Goal: Task Accomplishment & Management: Complete application form

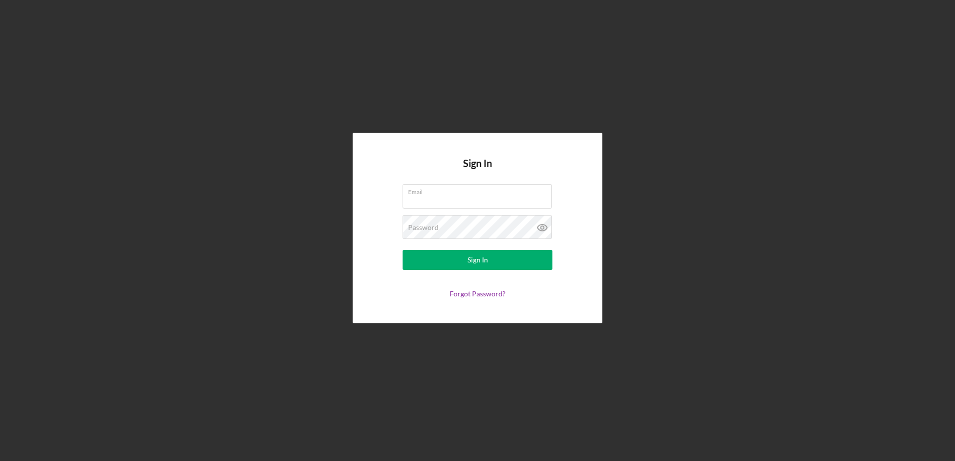
type input "[PERSON_NAME][EMAIL_ADDRESS][DOMAIN_NAME]"
click at [473, 273] on form "Email [PERSON_NAME][EMAIL_ADDRESS][DOMAIN_NAME] Password Sign In Forgot Passwor…" at bounding box center [478, 241] width 200 height 114
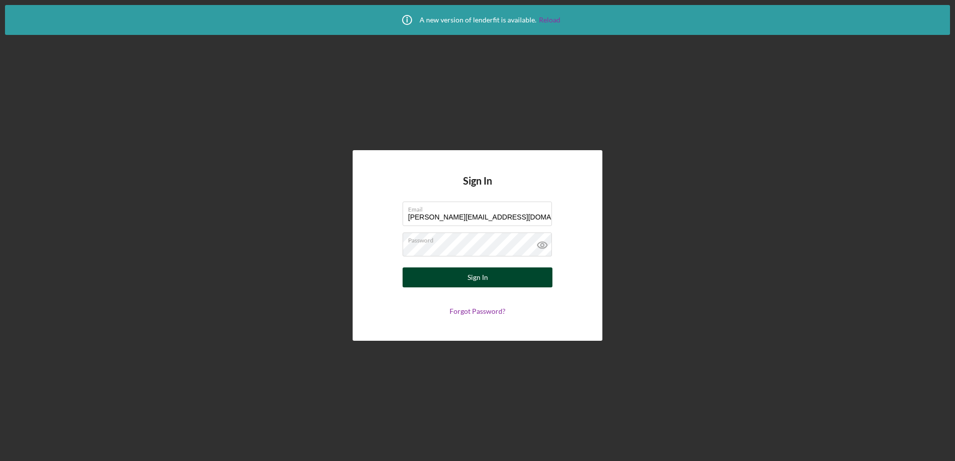
click at [475, 275] on div "Sign In" at bounding box center [477, 278] width 20 height 20
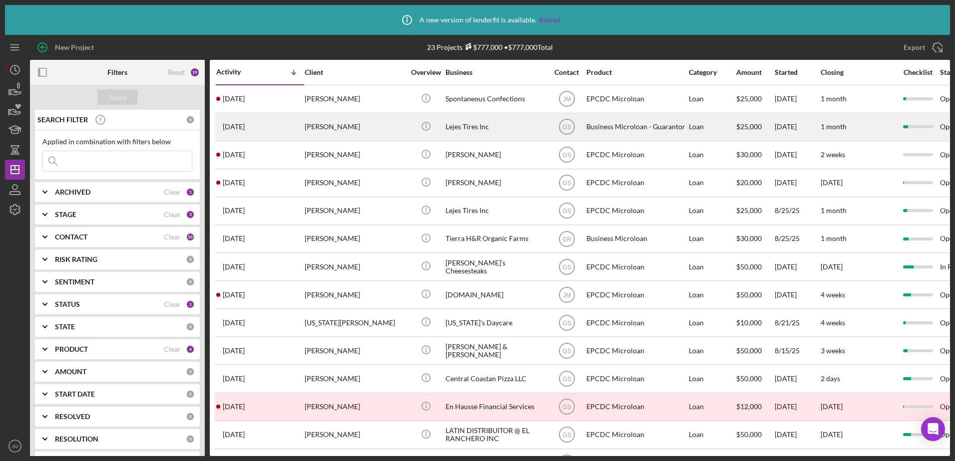
click at [395, 127] on div "[PERSON_NAME]" at bounding box center [355, 127] width 100 height 26
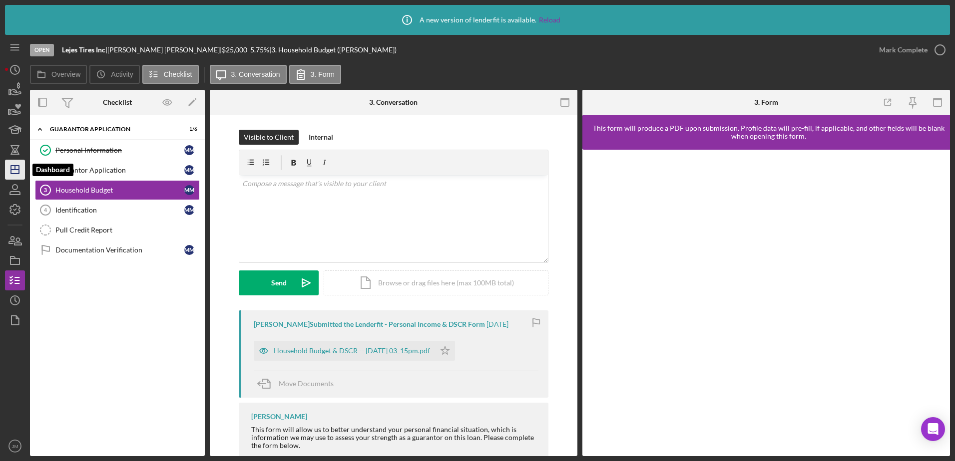
click at [21, 164] on icon "Icon/Dashboard" at bounding box center [14, 169] width 25 height 25
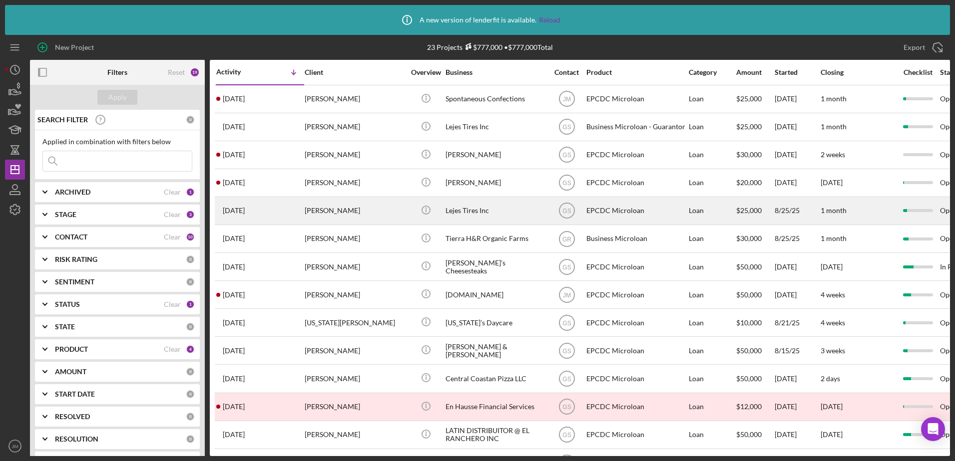
click at [372, 210] on div "[PERSON_NAME]" at bounding box center [355, 211] width 100 height 26
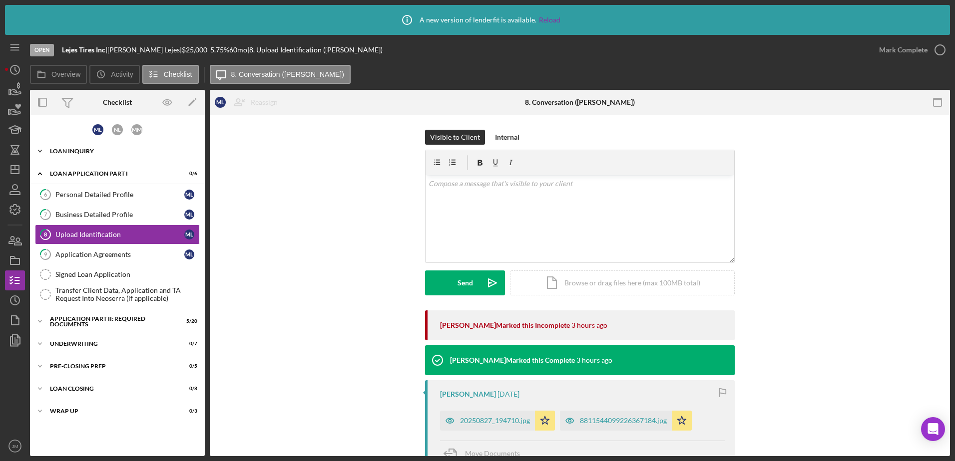
click at [71, 152] on div "Loan Inquiry" at bounding box center [121, 151] width 142 height 6
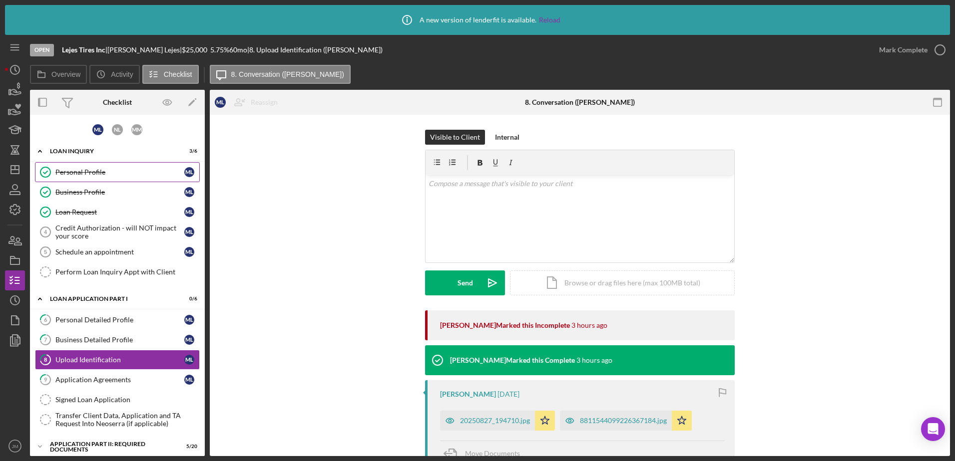
click at [100, 172] on div "Personal Profile" at bounding box center [119, 172] width 129 height 8
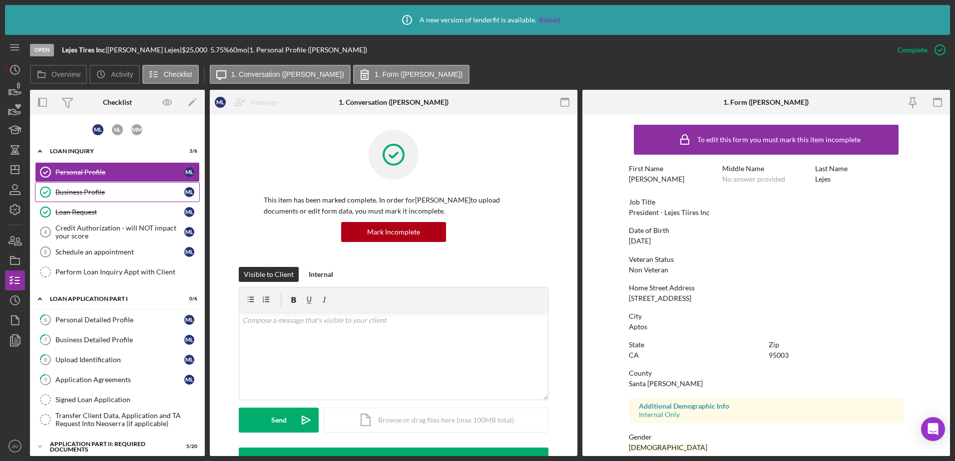
click at [64, 188] on div "Business Profile" at bounding box center [119, 192] width 129 height 8
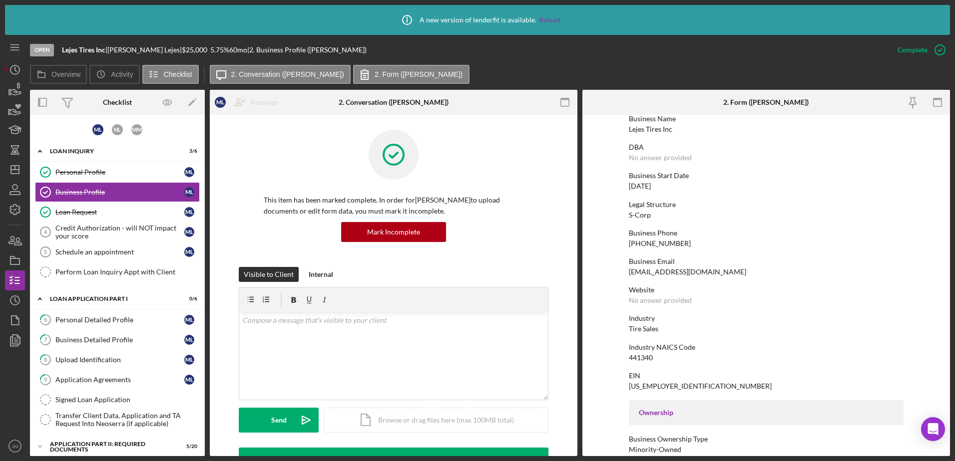
scroll to position [100, 0]
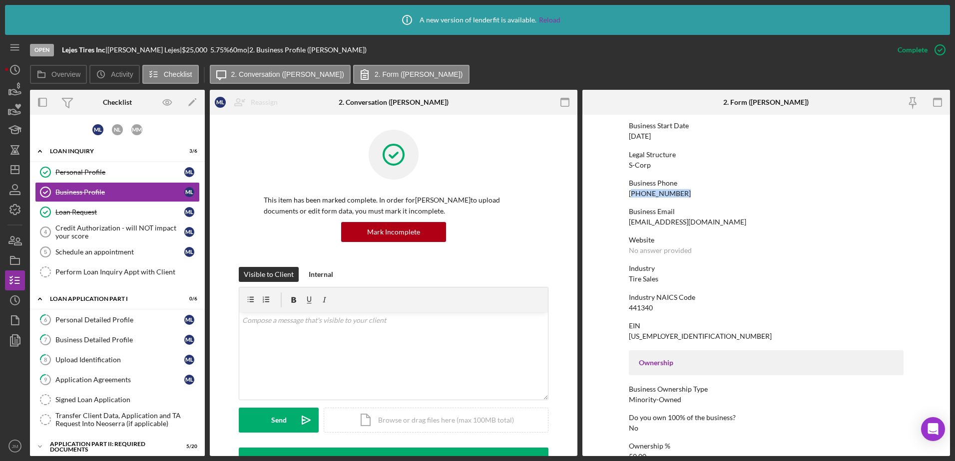
drag, startPoint x: 678, startPoint y: 193, endPoint x: 631, endPoint y: 197, distance: 47.7
click at [631, 197] on div "Business Phone [PHONE_NUMBER]" at bounding box center [766, 188] width 275 height 18
drag, startPoint x: 631, startPoint y: 197, endPoint x: 660, endPoint y: 196, distance: 29.5
copy div "831) 724-4410"
click at [870, 277] on div "Industry Tire Sales" at bounding box center [766, 274] width 275 height 18
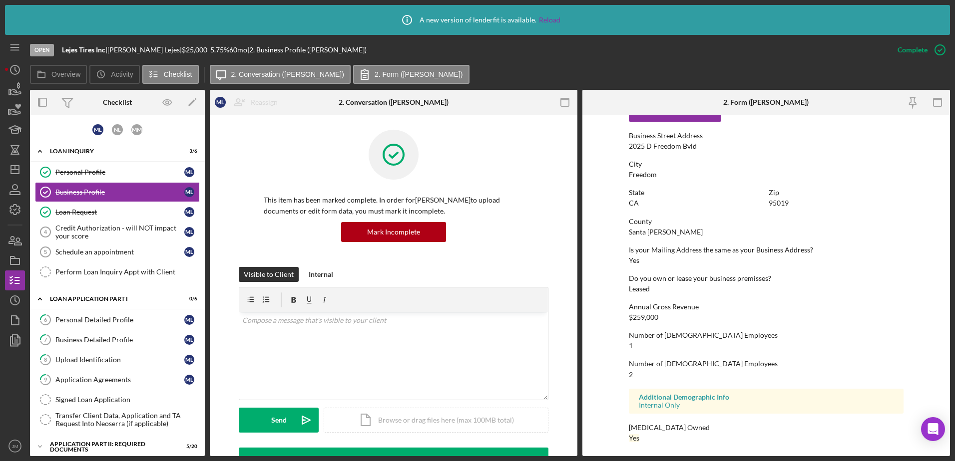
scroll to position [550, 0]
drag, startPoint x: 78, startPoint y: 173, endPoint x: 137, endPoint y: 177, distance: 59.1
click at [78, 173] on div "Personal Profile" at bounding box center [119, 172] width 129 height 8
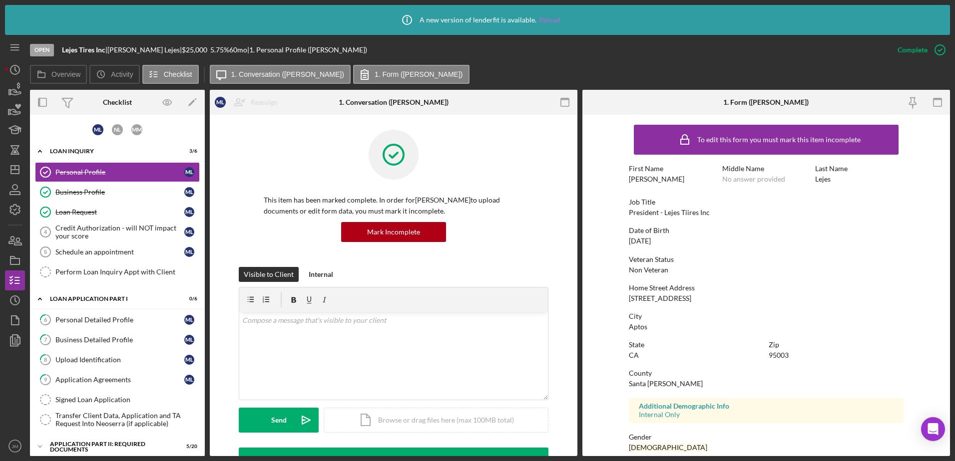
click at [550, 23] on link "Reload" at bounding box center [549, 20] width 21 height 8
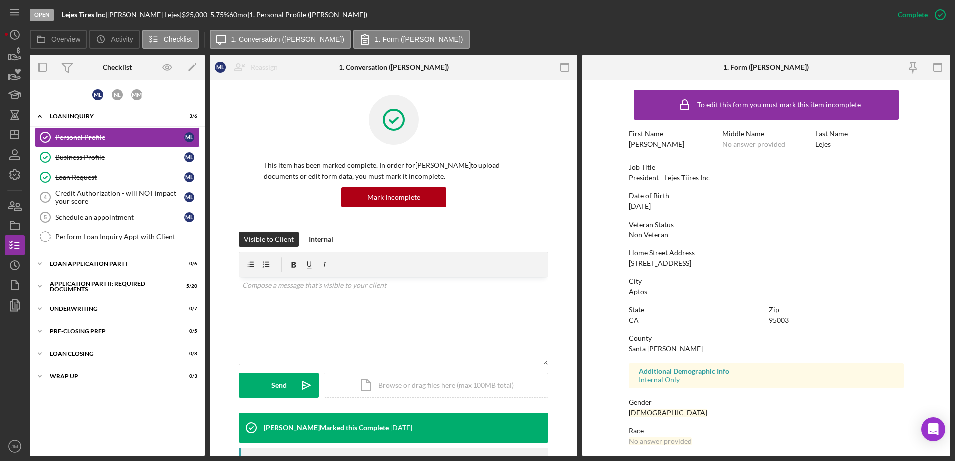
click at [511, 40] on div "Overview Icon/History Activity Checklist Icon/Message 1. Conversation (Miguel L…" at bounding box center [490, 40] width 920 height 20
